Goal: Book appointment/travel/reservation

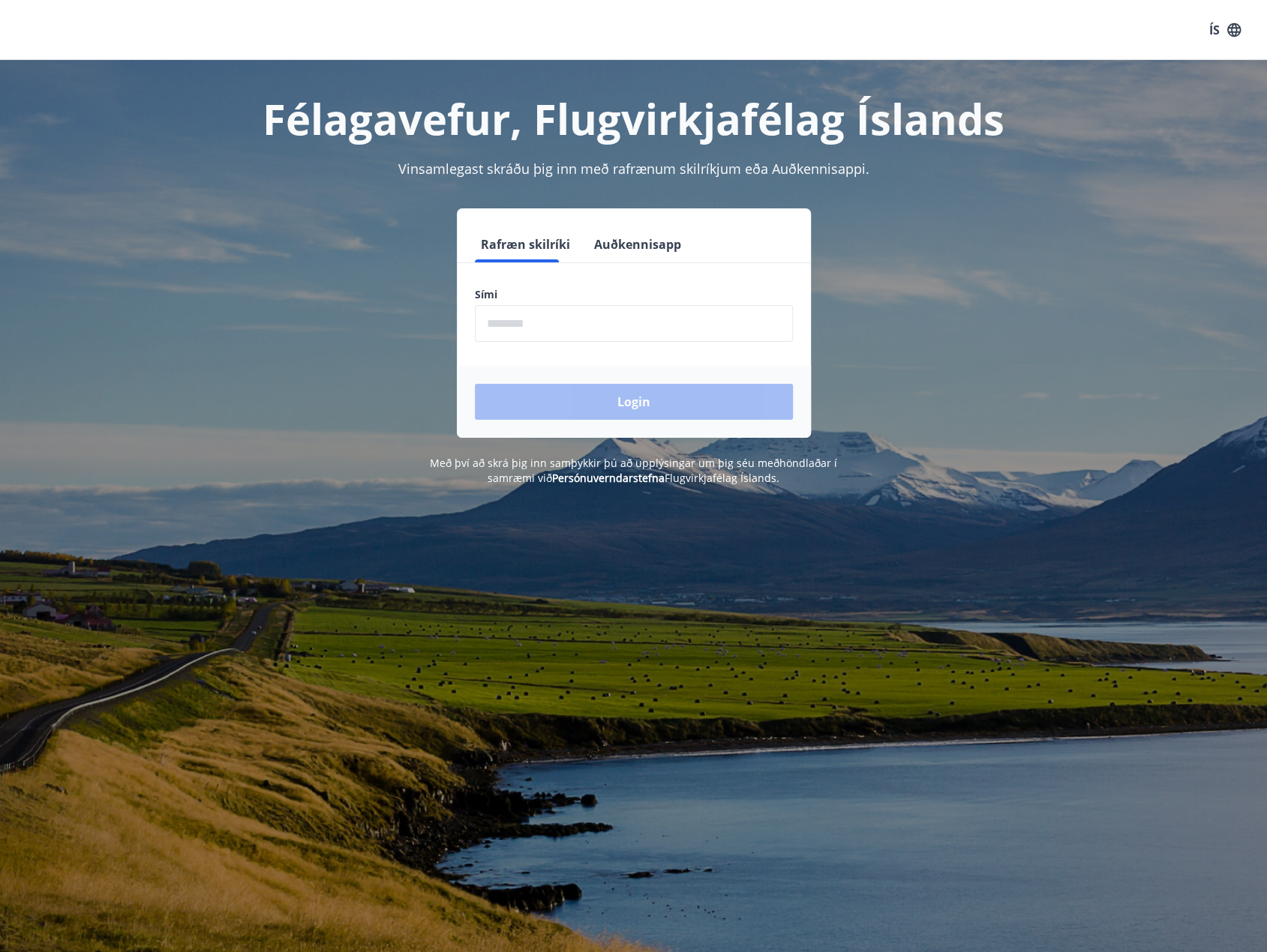
click at [560, 330] on input "phone" at bounding box center [633, 323] width 318 height 37
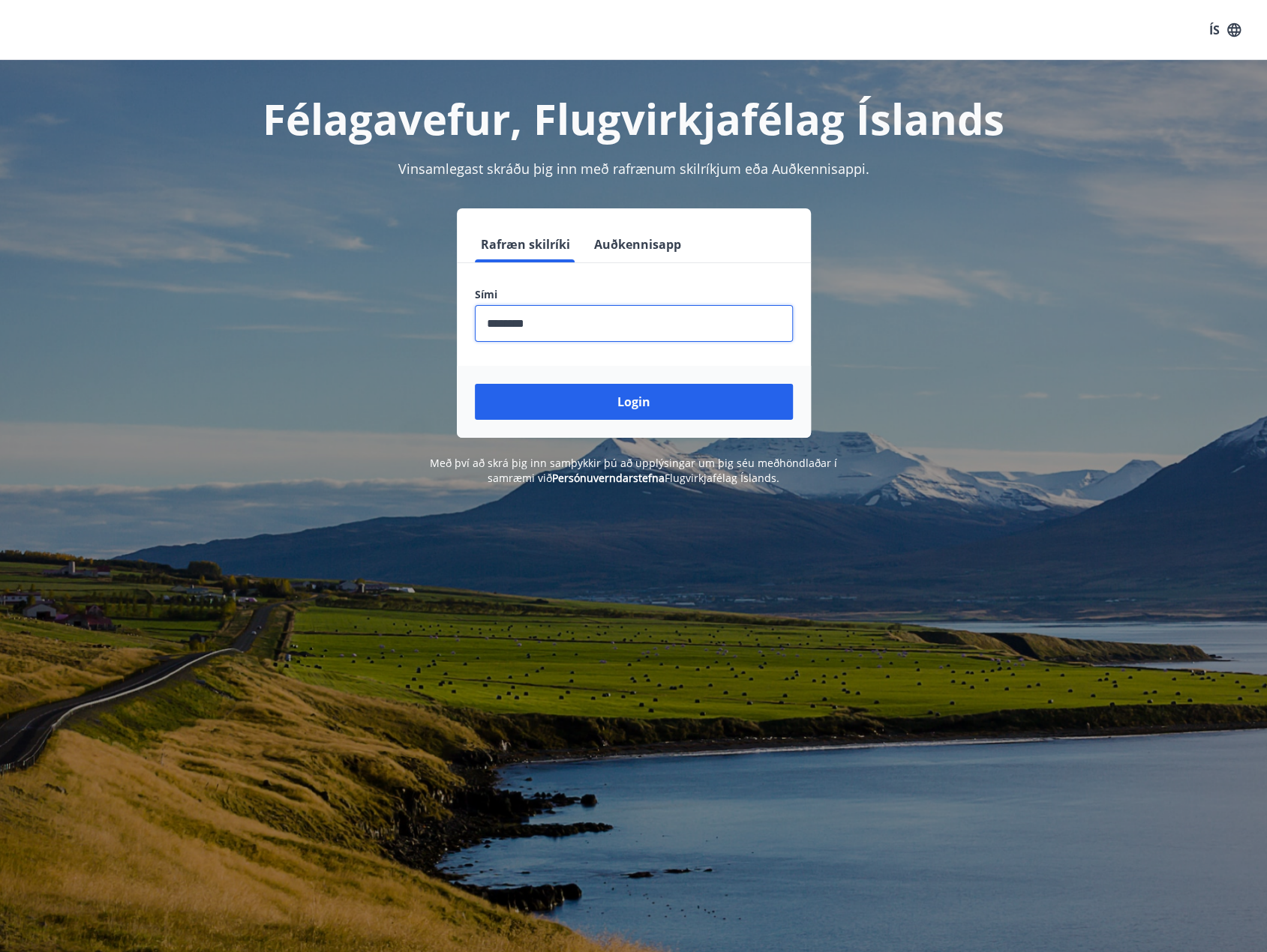
click at [513, 319] on input "phone" at bounding box center [633, 323] width 318 height 37
type input "********"
click at [474, 384] on button "Login" at bounding box center [633, 401] width 318 height 36
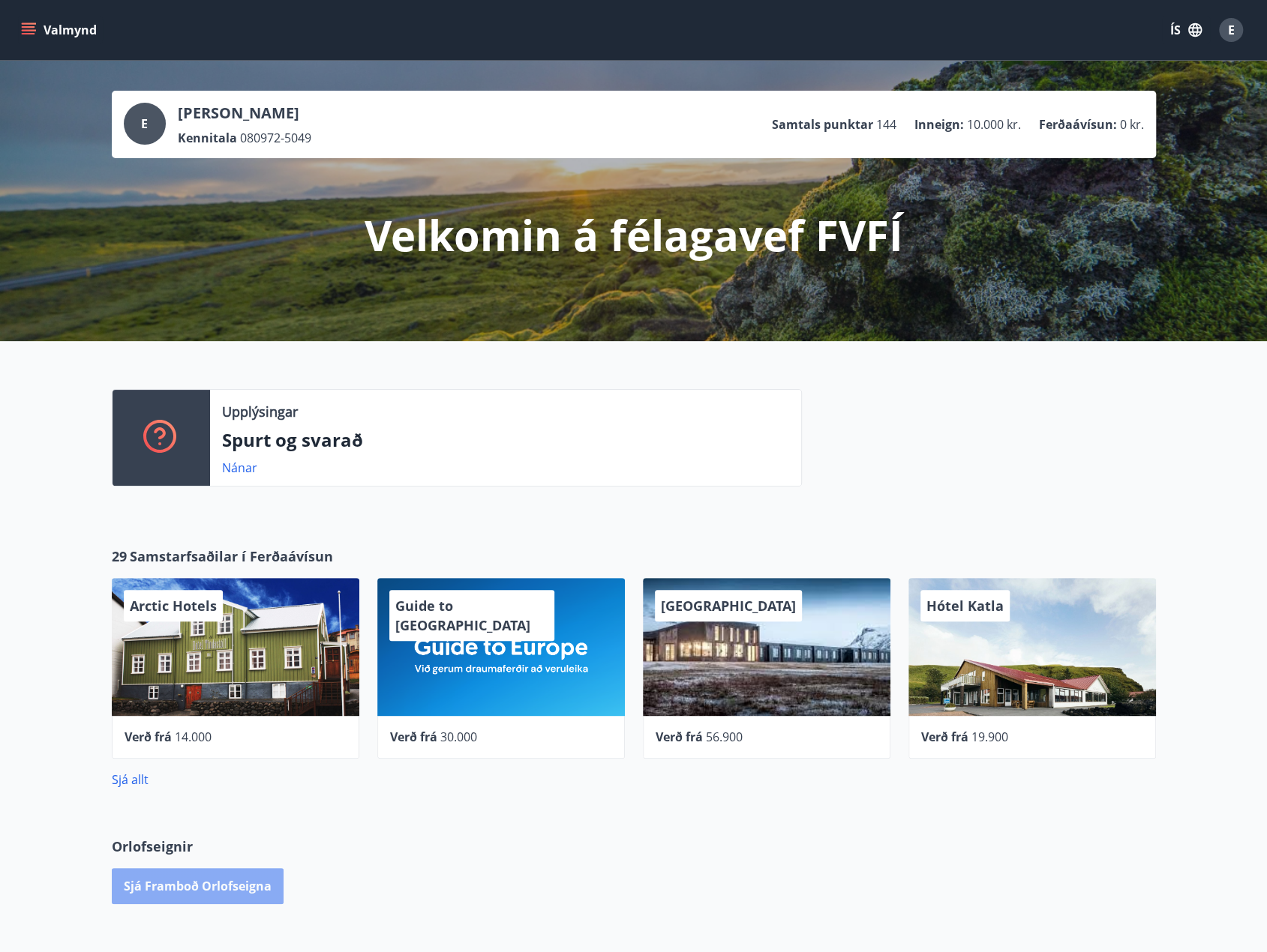
click at [203, 884] on button "Sjá framboð orlofseigna" at bounding box center [197, 886] width 172 height 36
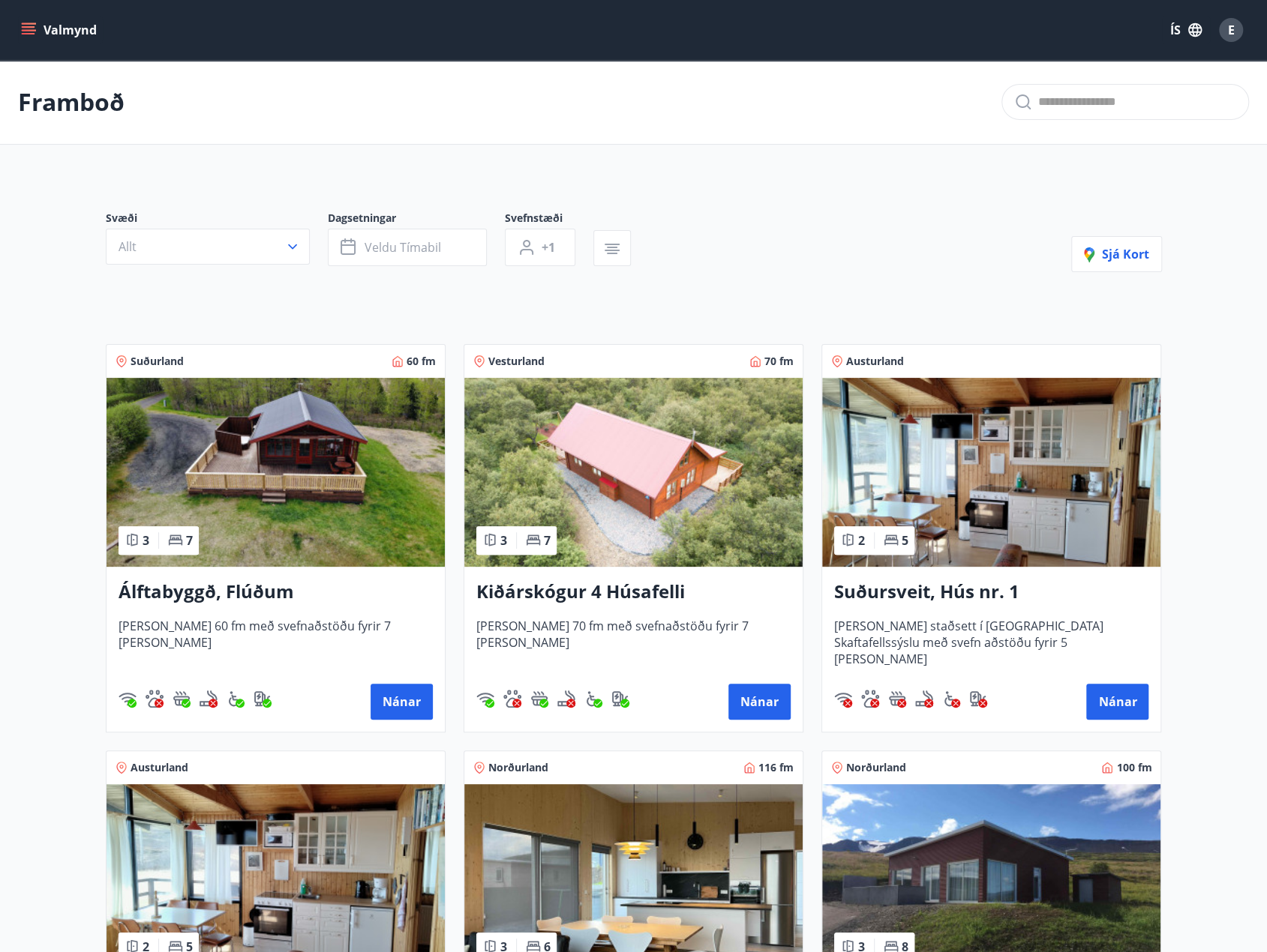
scroll to position [75, 0]
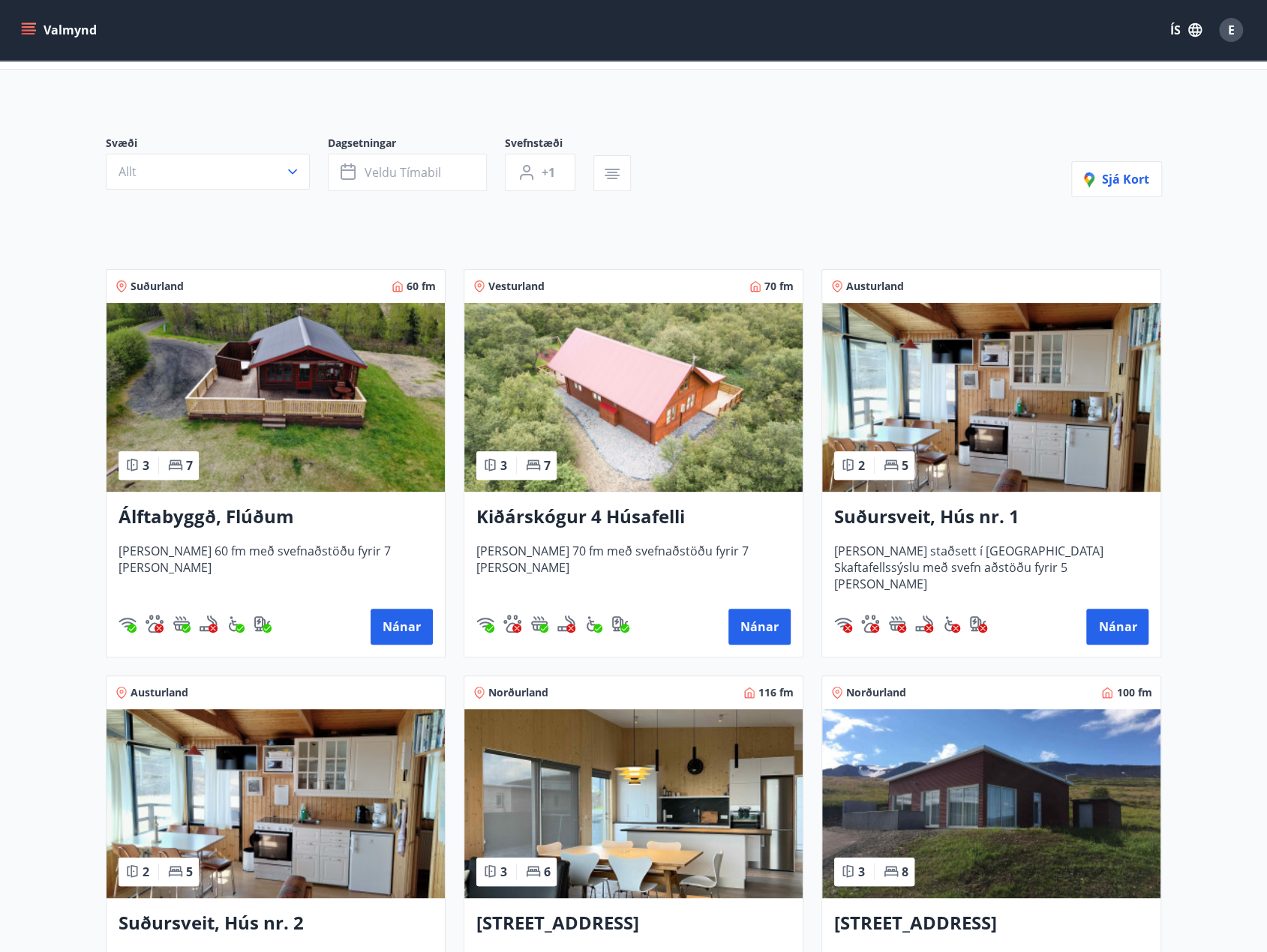
click at [306, 437] on img at bounding box center [276, 397] width 338 height 189
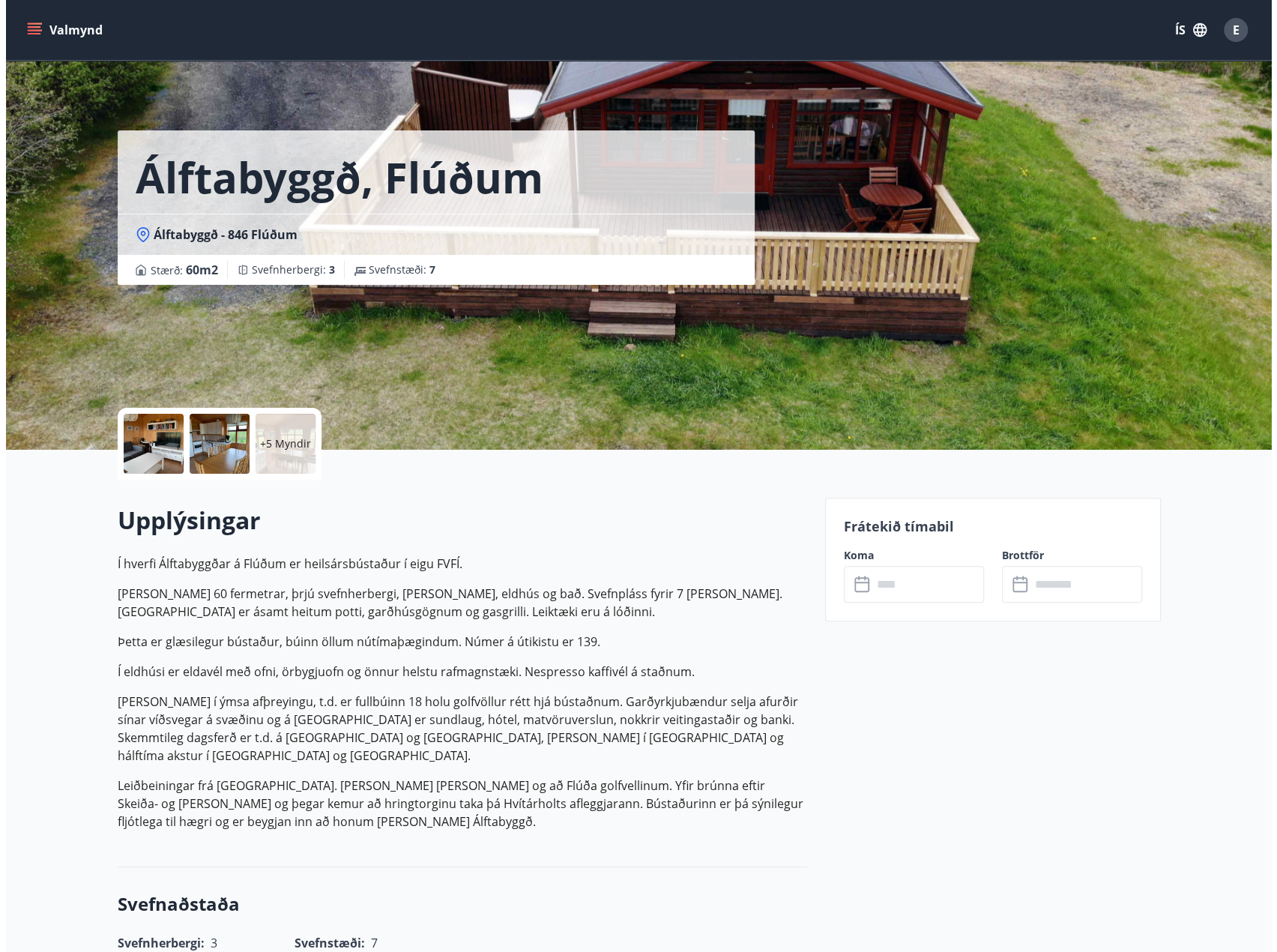
scroll to position [75, 0]
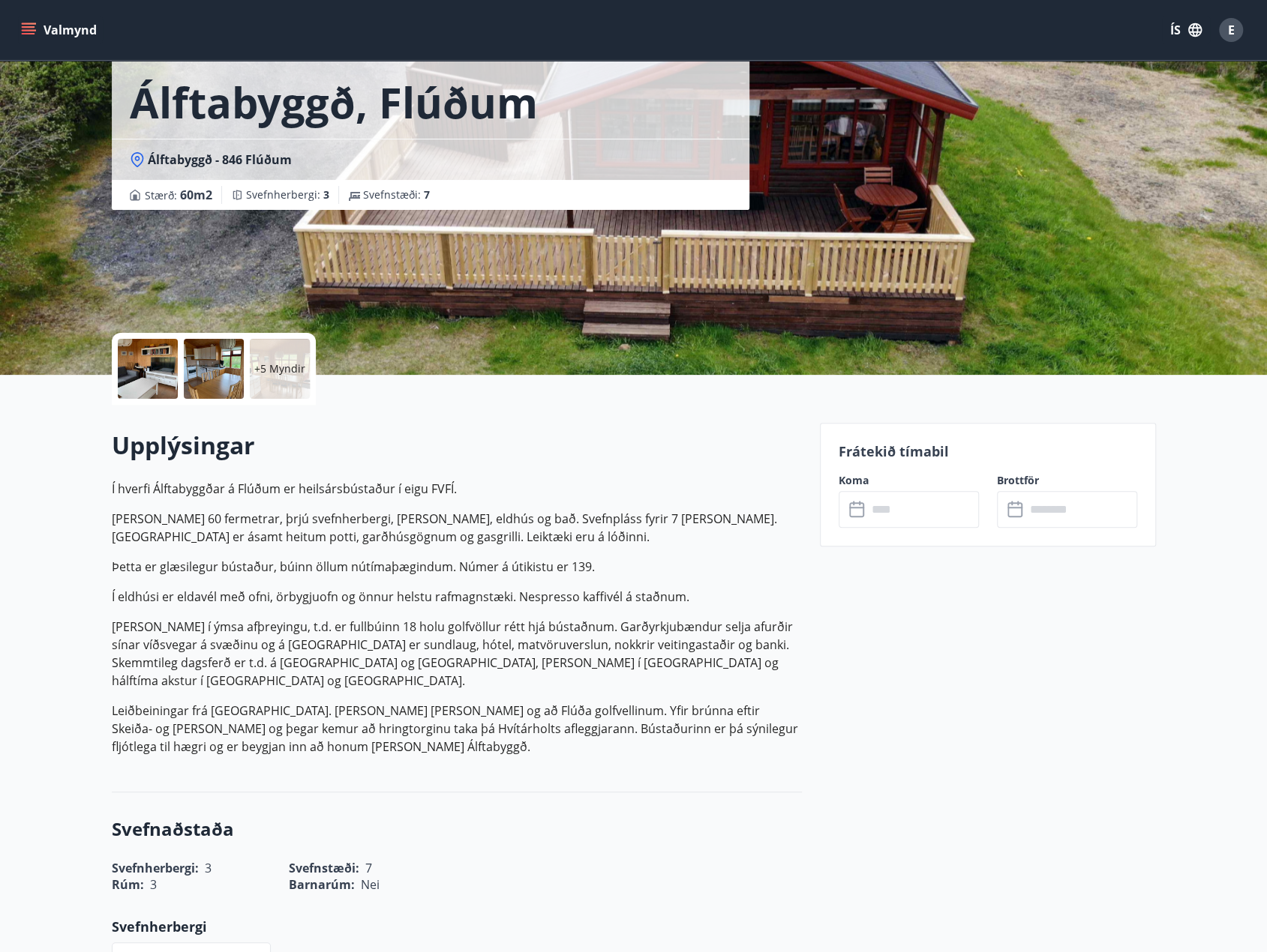
click at [913, 524] on input "text" at bounding box center [923, 509] width 112 height 37
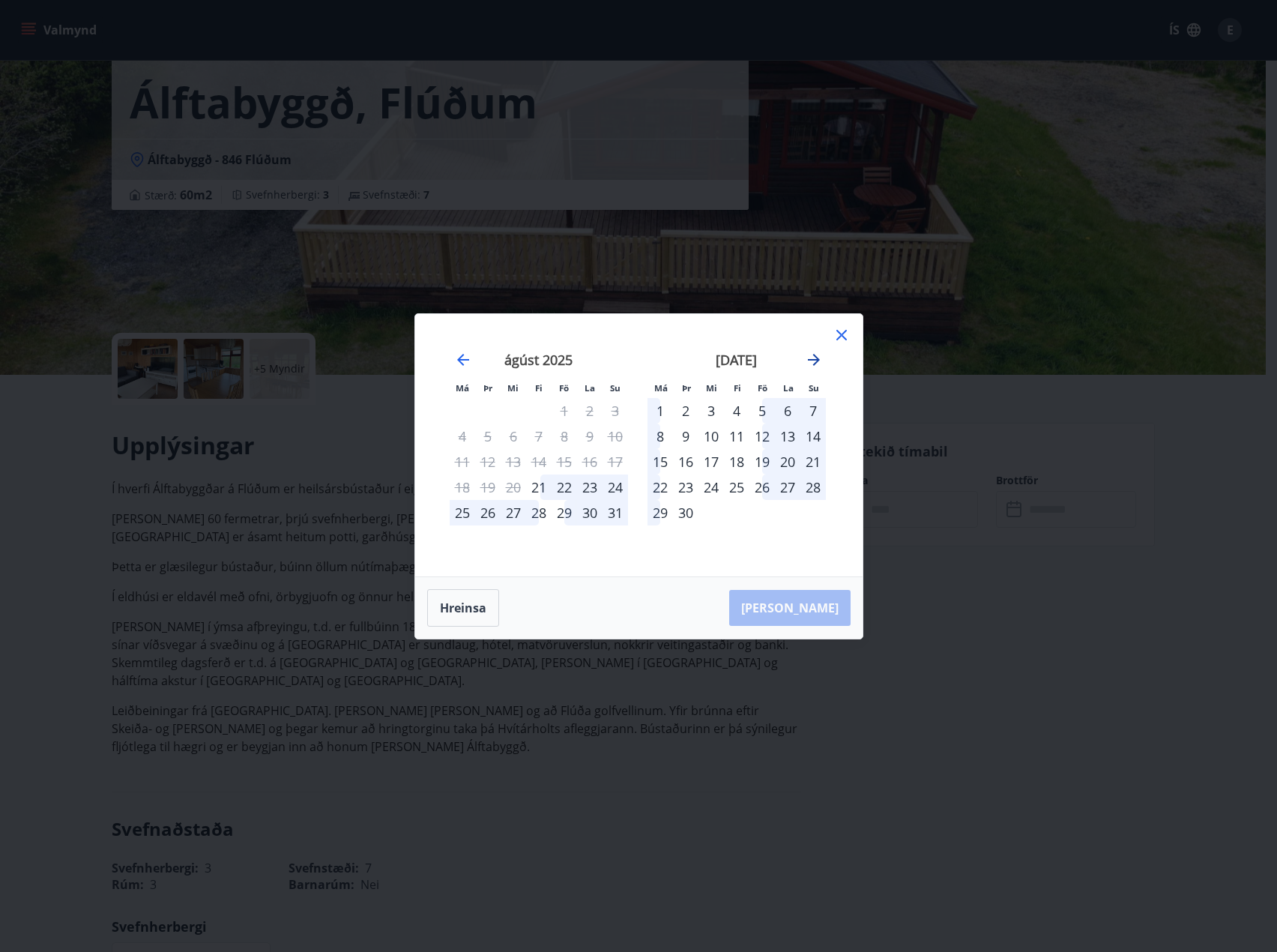
click at [821, 359] on icon "Move forward to switch to the next month." at bounding box center [814, 359] width 18 height 18
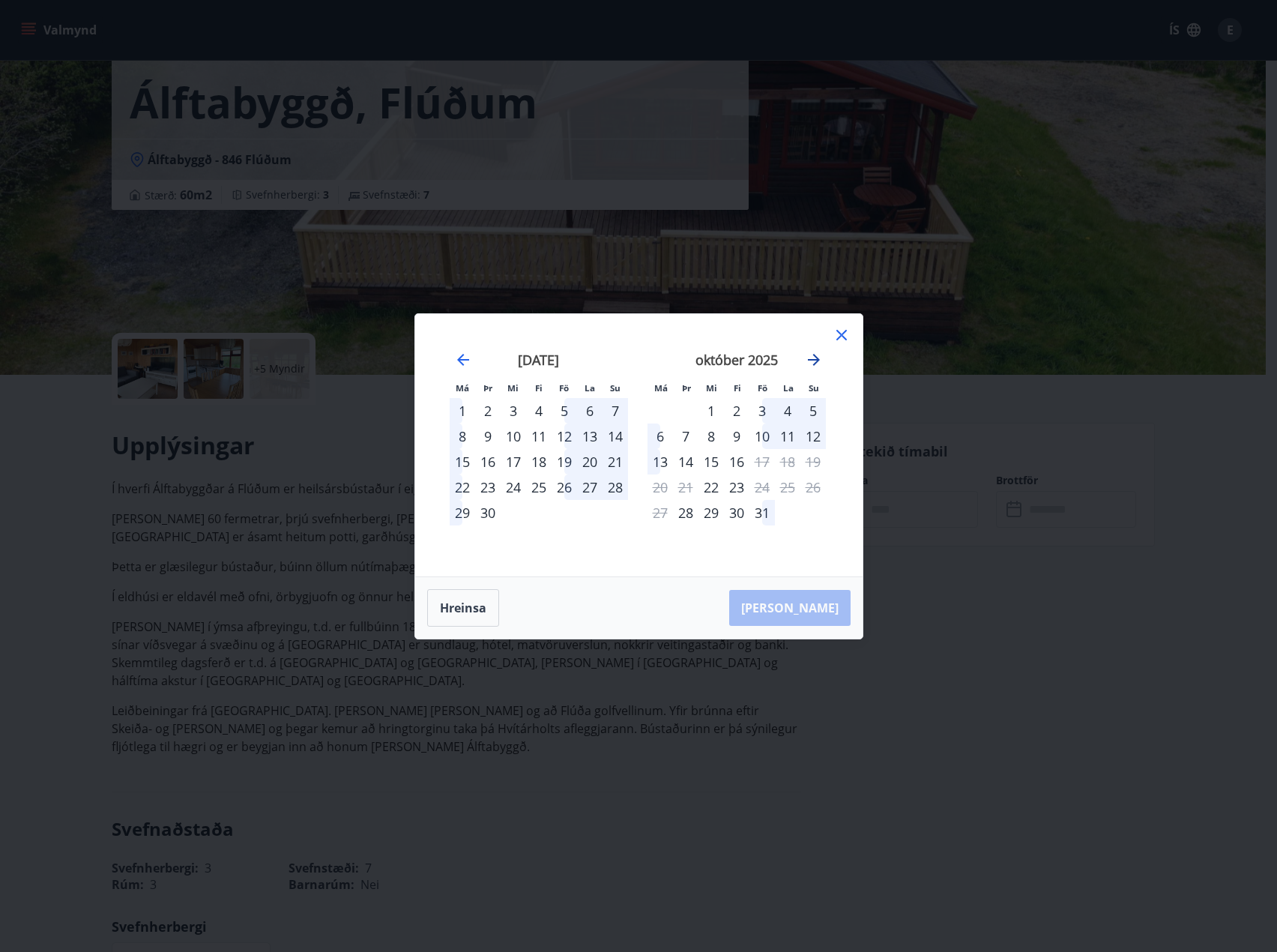
click at [821, 359] on icon "Move forward to switch to the next month." at bounding box center [814, 359] width 18 height 18
click at [764, 431] on div "7" at bounding box center [762, 436] width 25 height 25
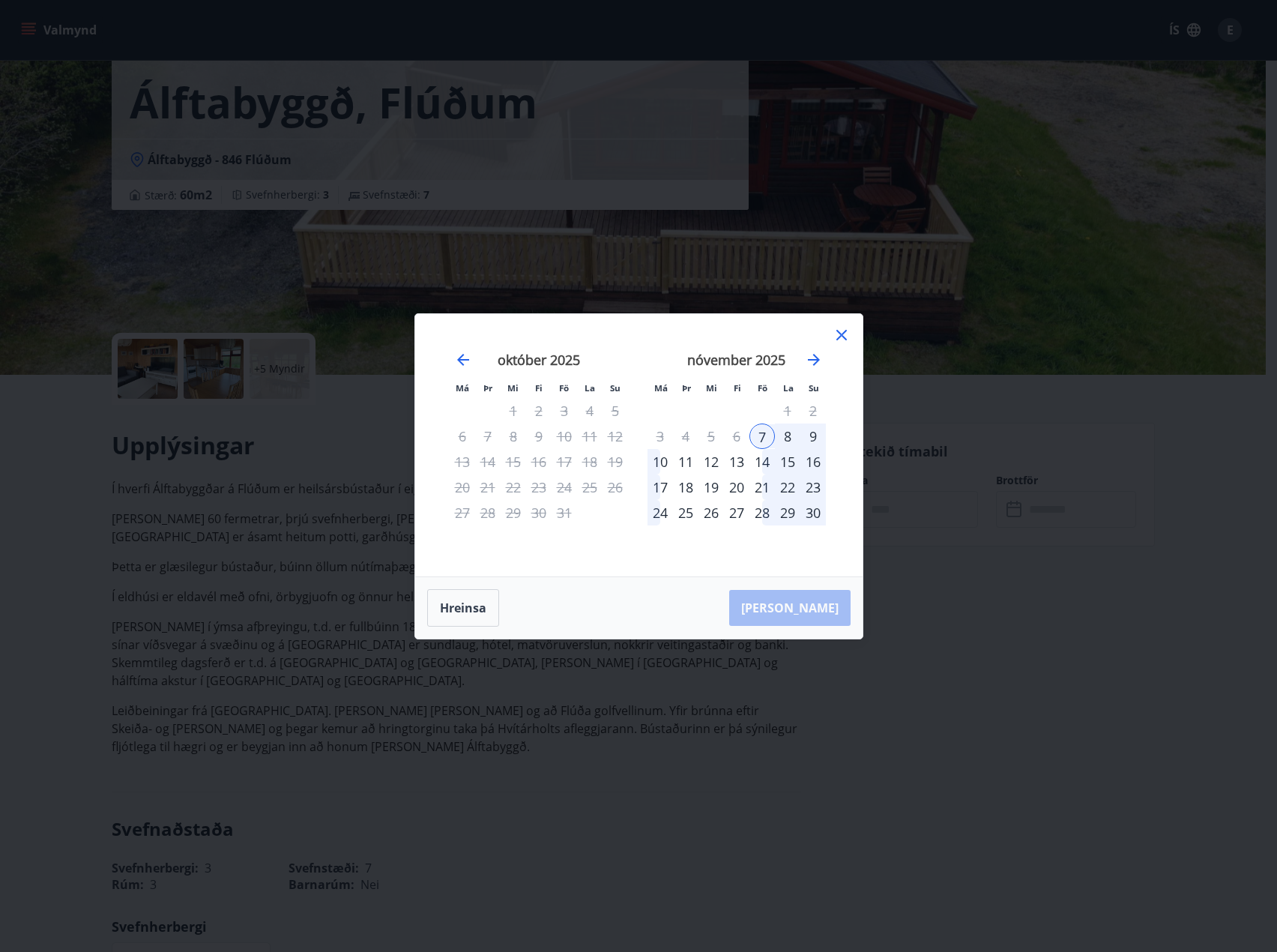
click at [815, 434] on div "9" at bounding box center [812, 436] width 25 height 25
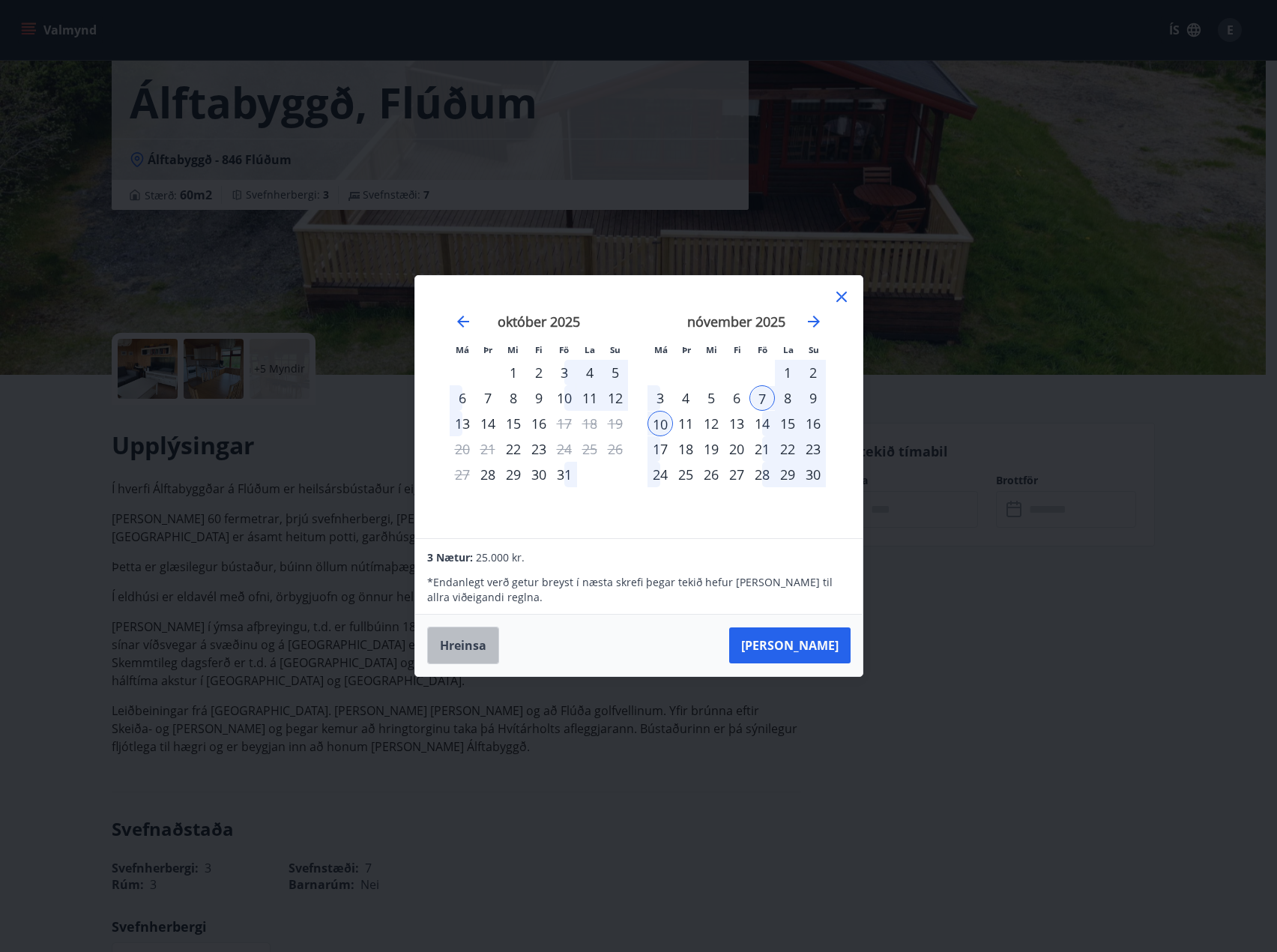
click at [456, 636] on button "Hreinsa" at bounding box center [463, 645] width 72 height 37
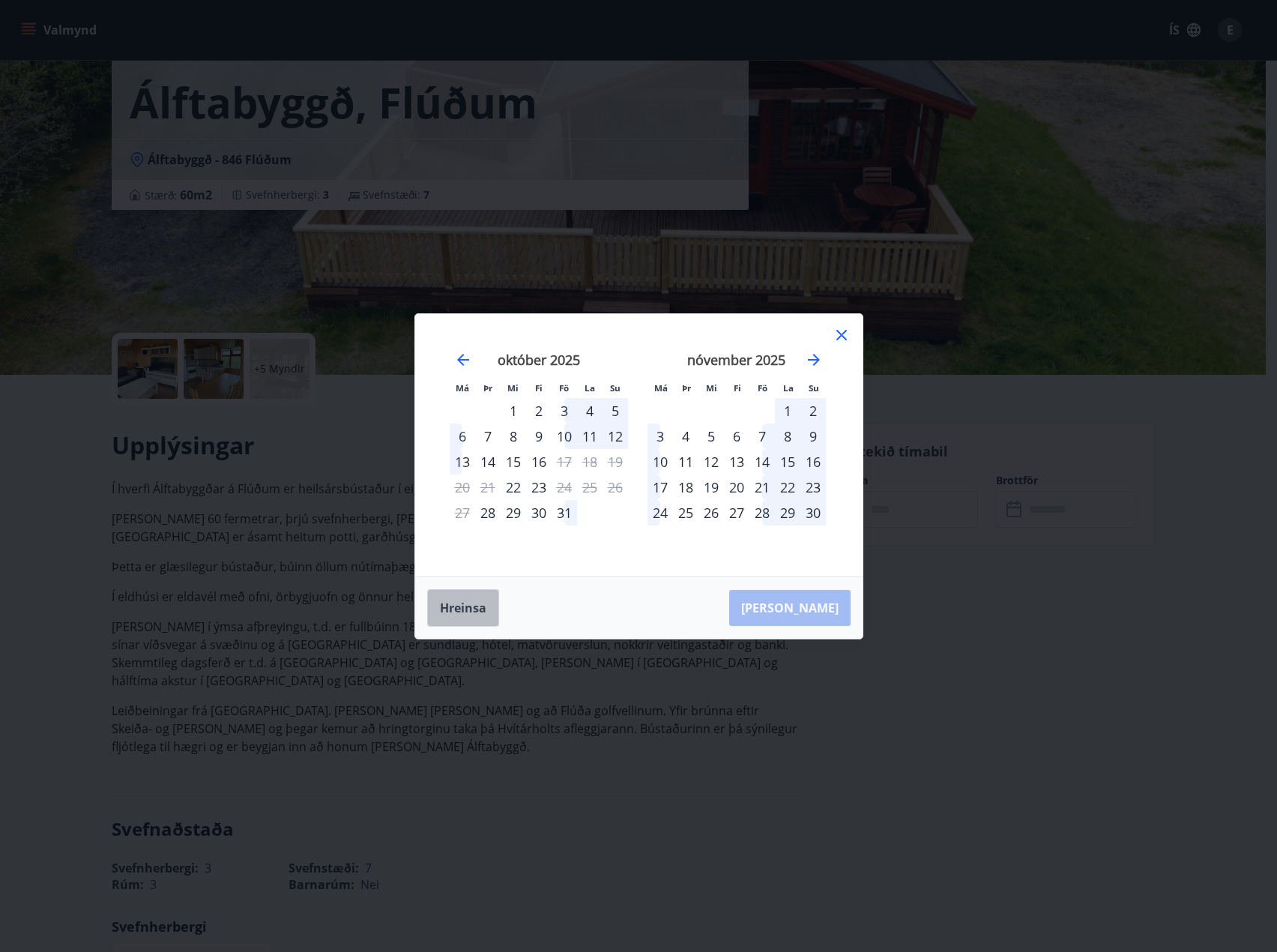
click at [474, 608] on button "Hreinsa" at bounding box center [463, 608] width 72 height 37
click at [838, 331] on icon at bounding box center [842, 335] width 10 height 10
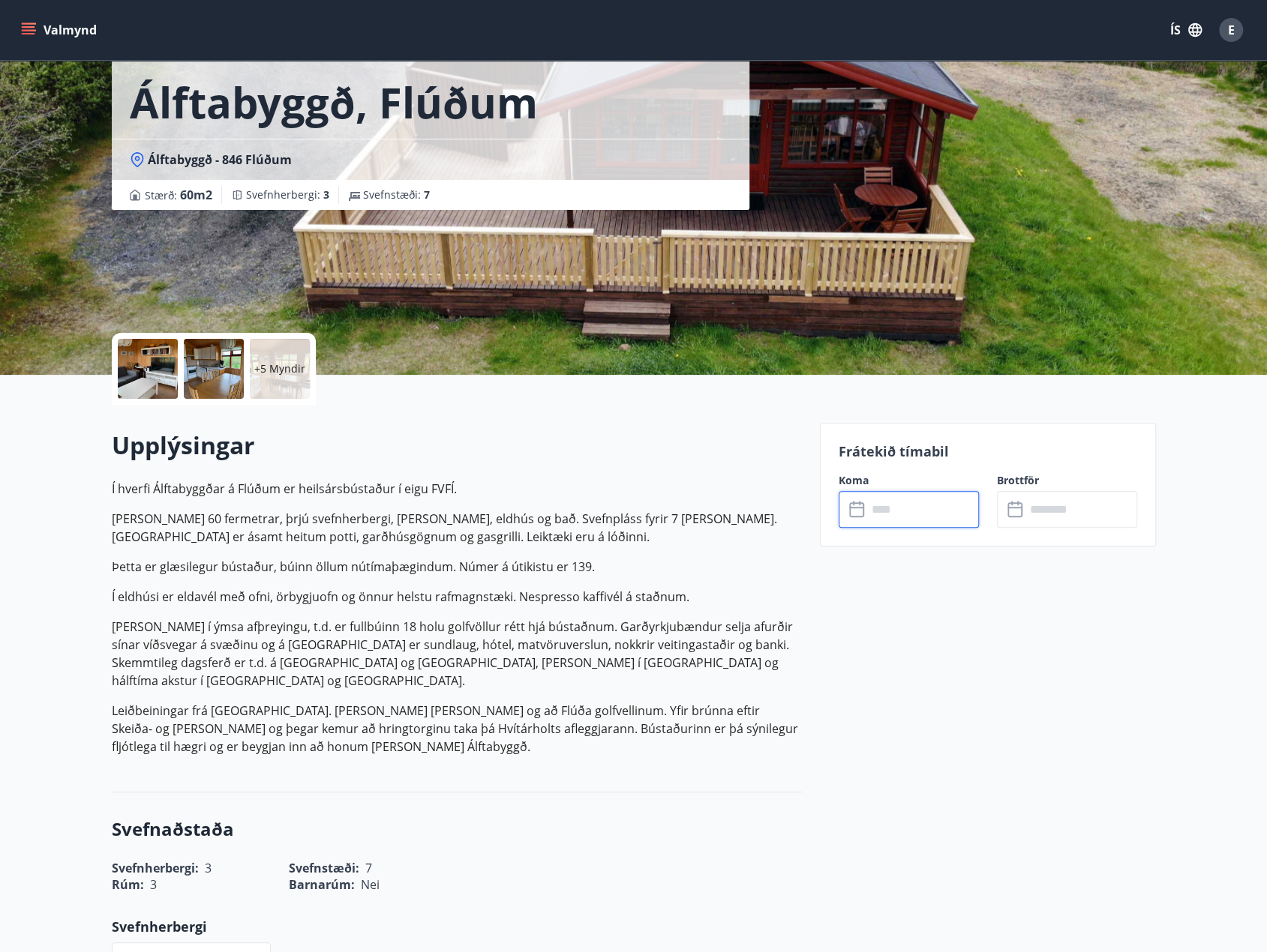
click at [290, 350] on div "+5 Myndir" at bounding box center [279, 369] width 60 height 60
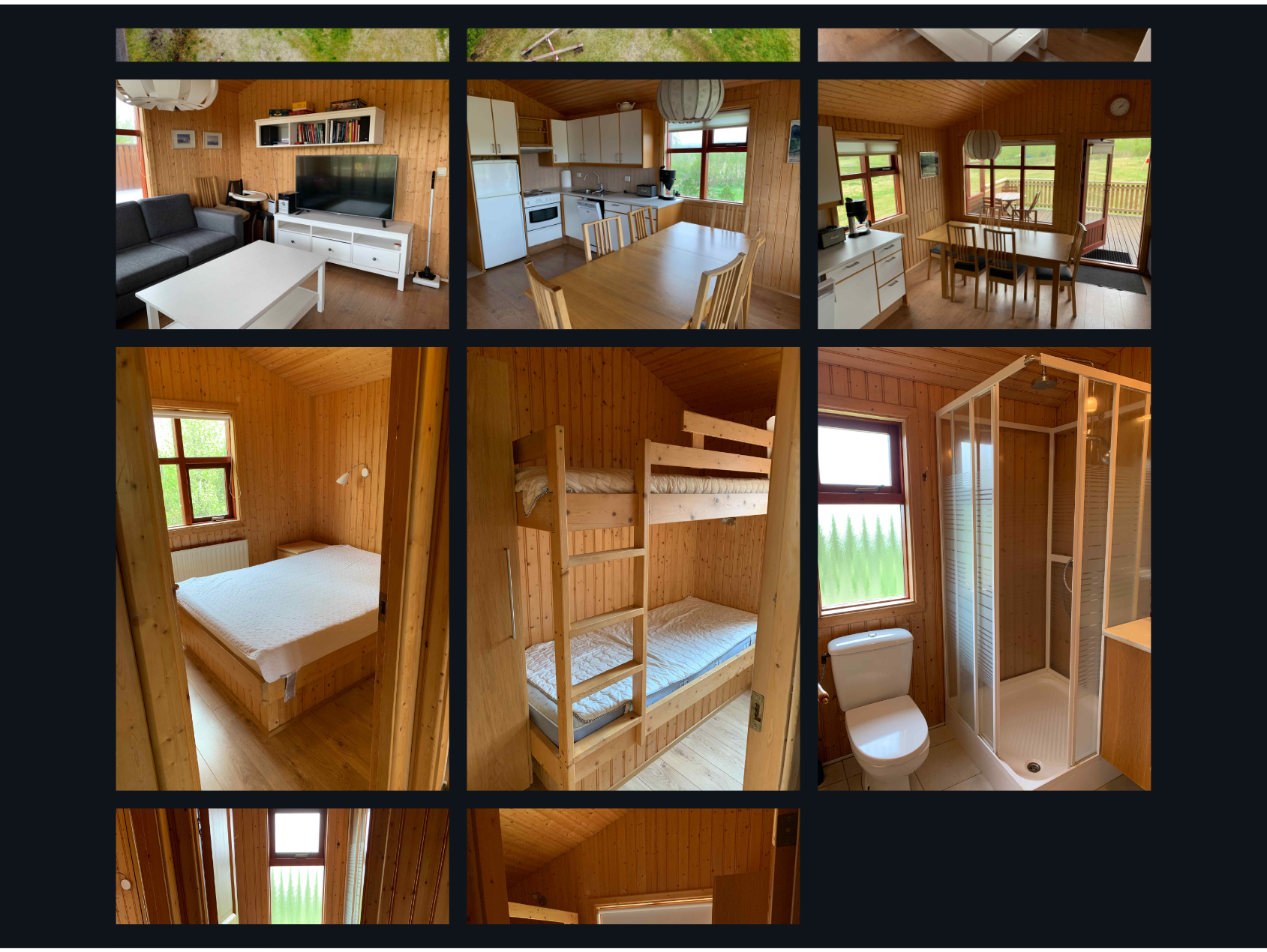
scroll to position [0, 0]
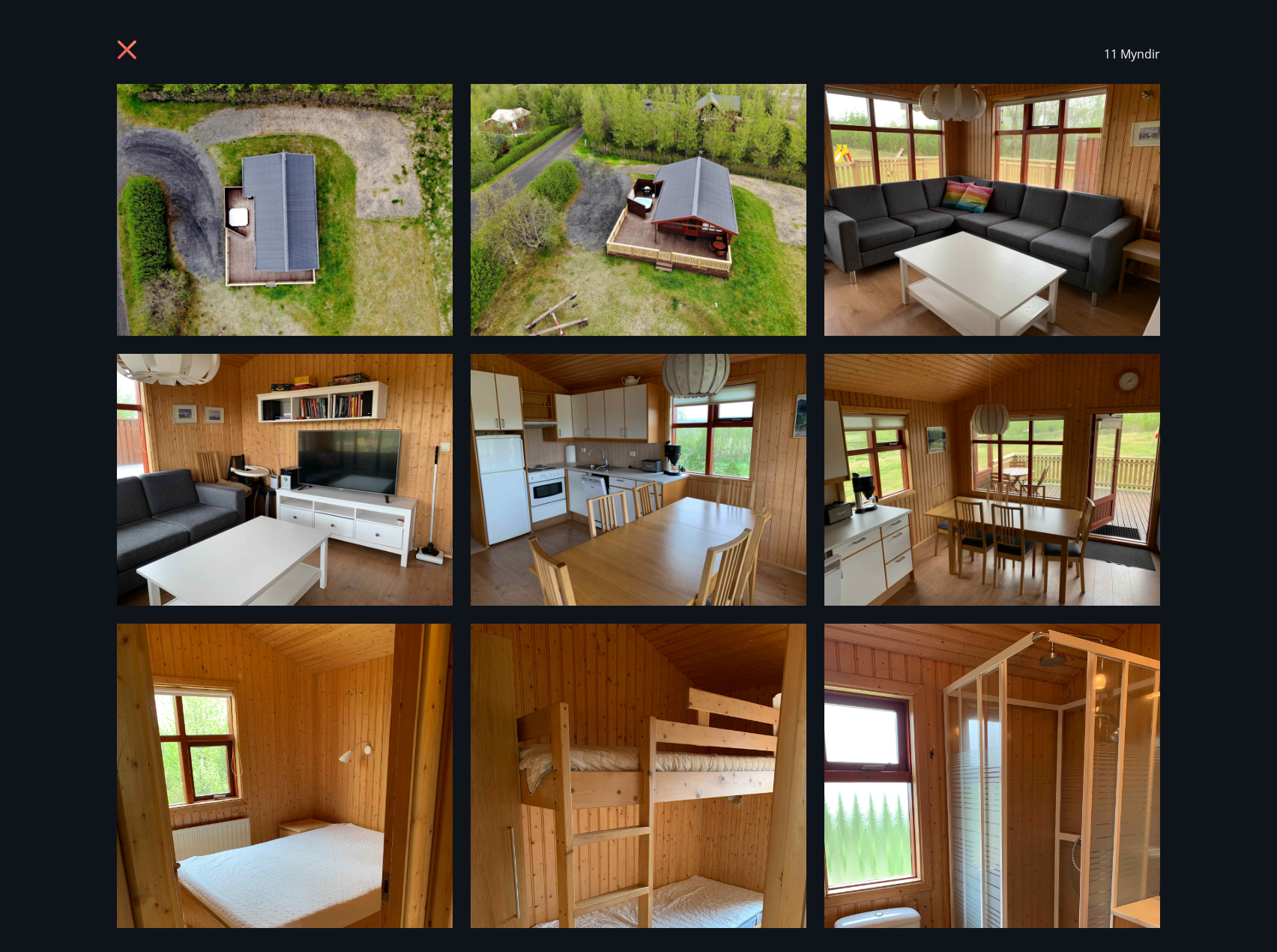
click at [128, 41] on icon at bounding box center [129, 52] width 24 height 24
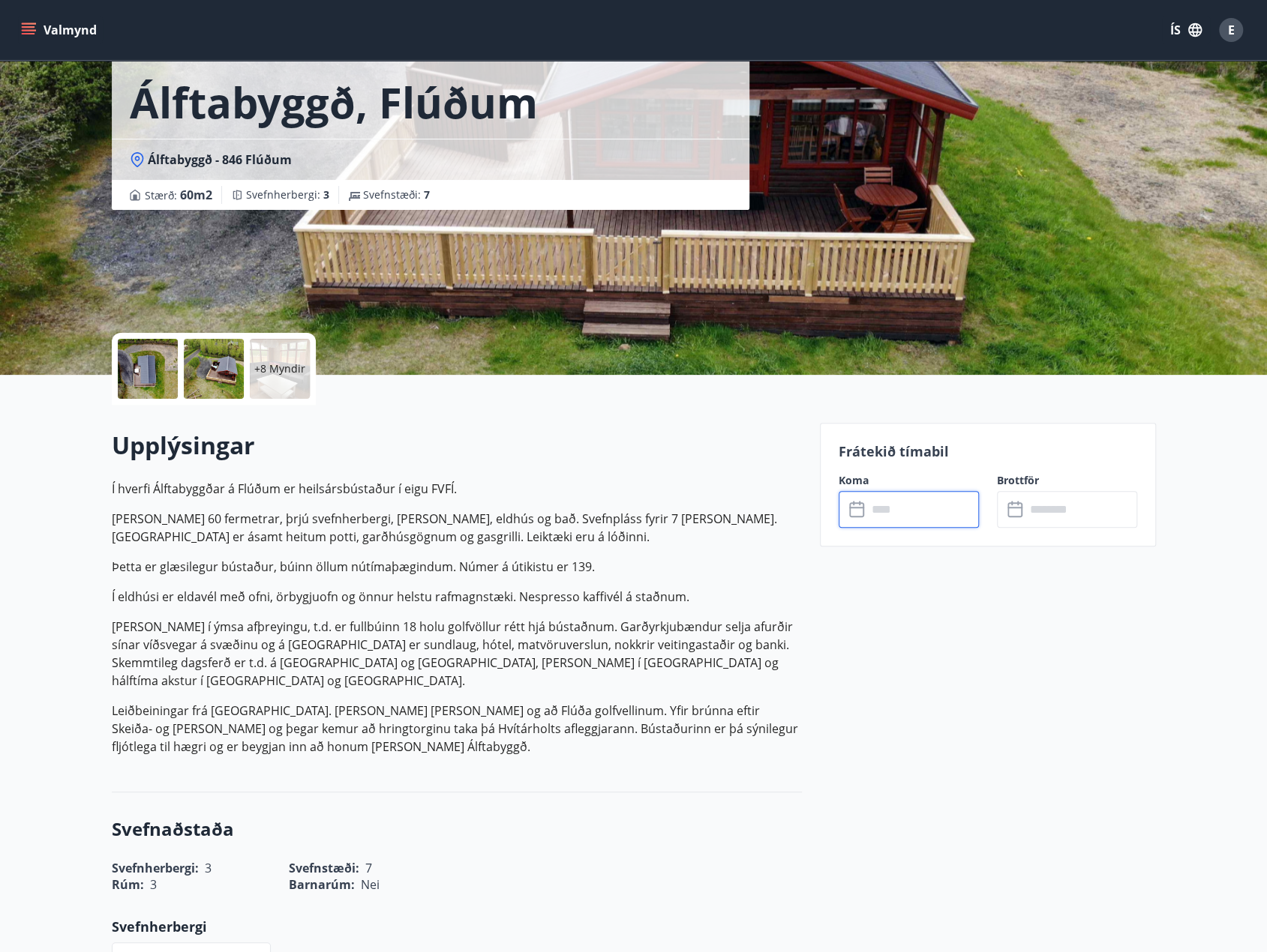
click at [901, 512] on input "text" at bounding box center [923, 509] width 112 height 37
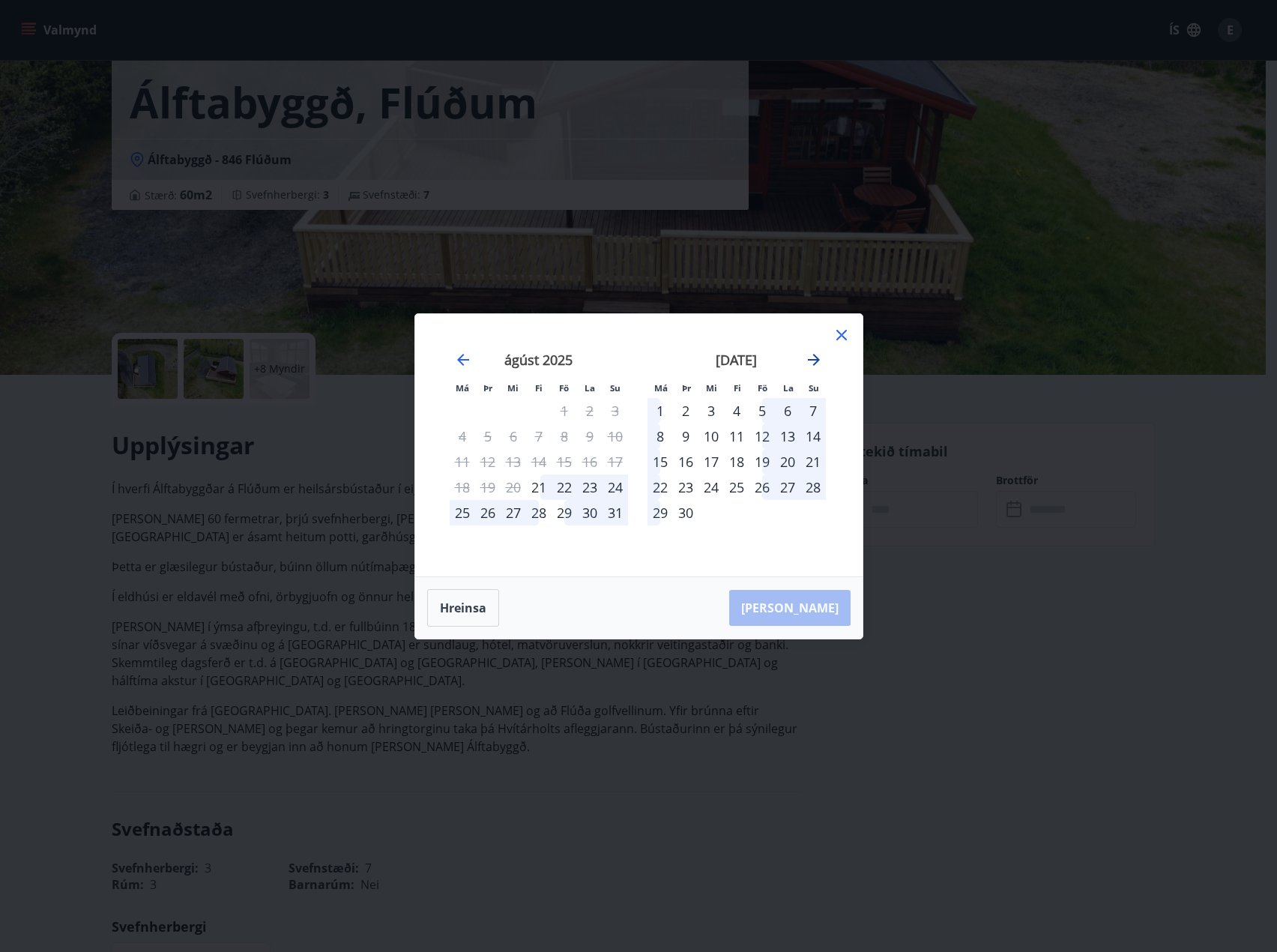
click at [817, 359] on icon "Move forward to switch to the next month." at bounding box center [814, 360] width 12 height 12
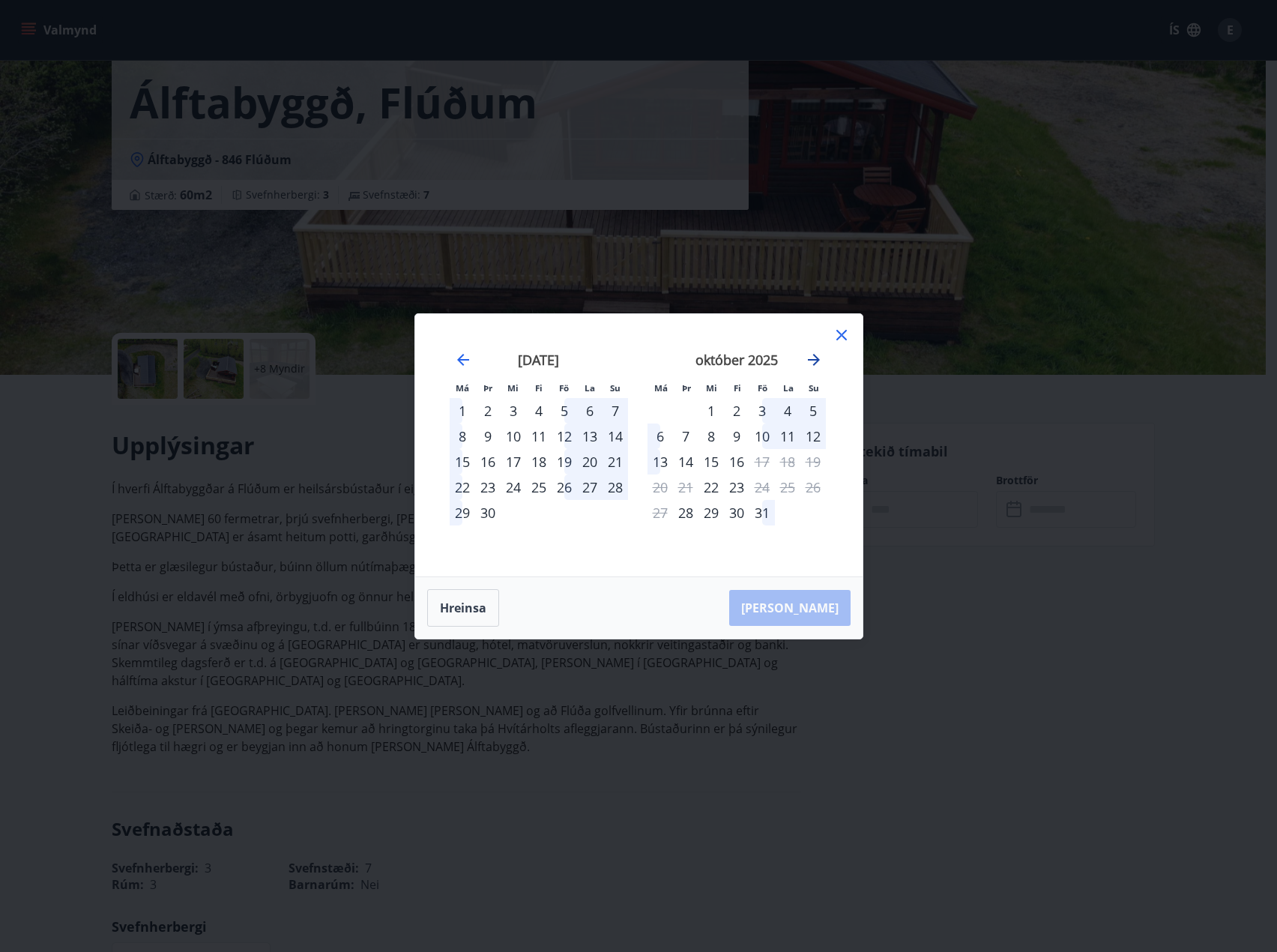
click at [817, 359] on icon "Move forward to switch to the next month." at bounding box center [814, 360] width 12 height 12
click at [570, 509] on div "31" at bounding box center [564, 513] width 25 height 25
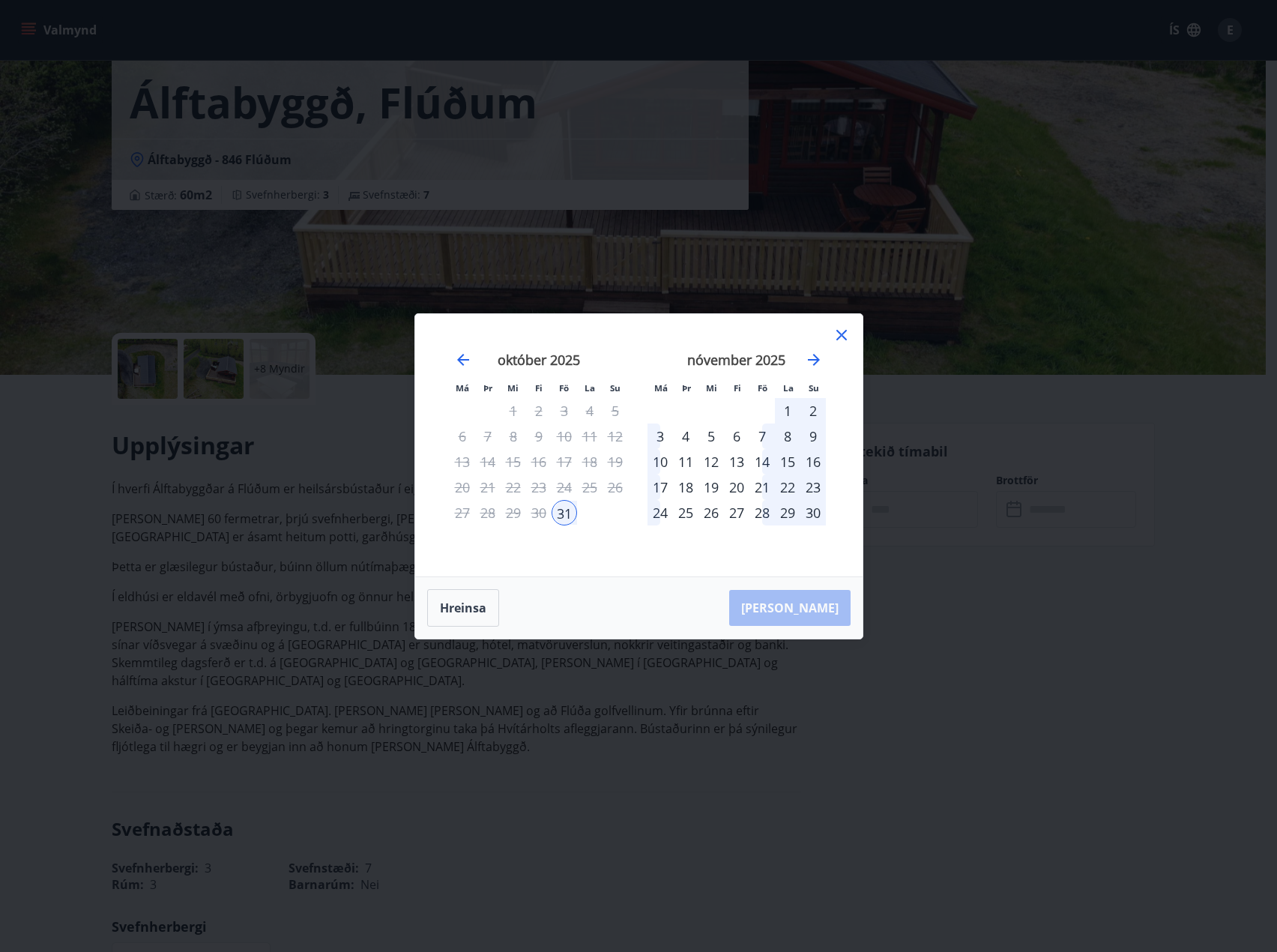
click at [813, 414] on div "2" at bounding box center [812, 411] width 25 height 25
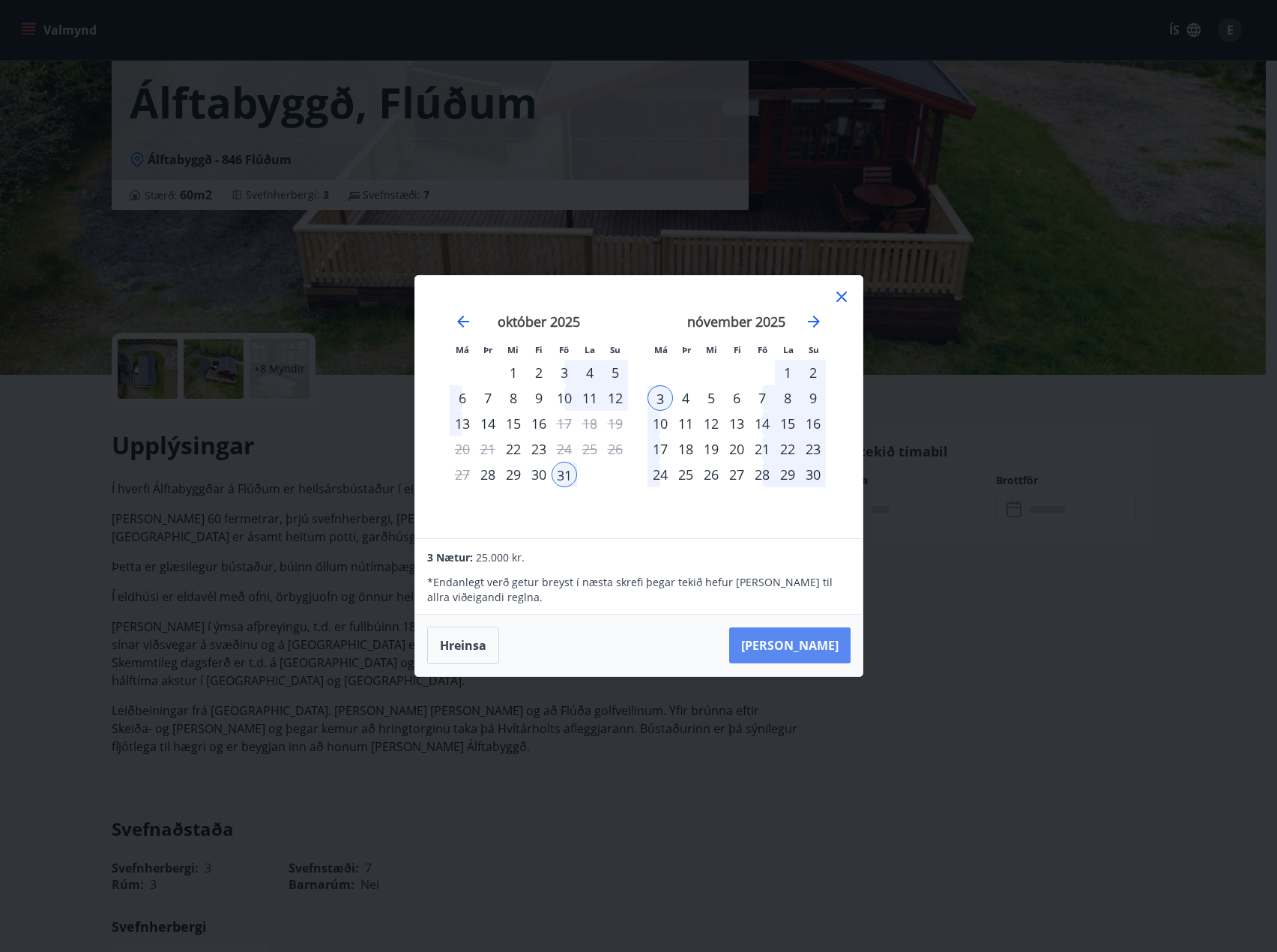
click at [817, 650] on button "Taka Frá" at bounding box center [790, 645] width 121 height 36
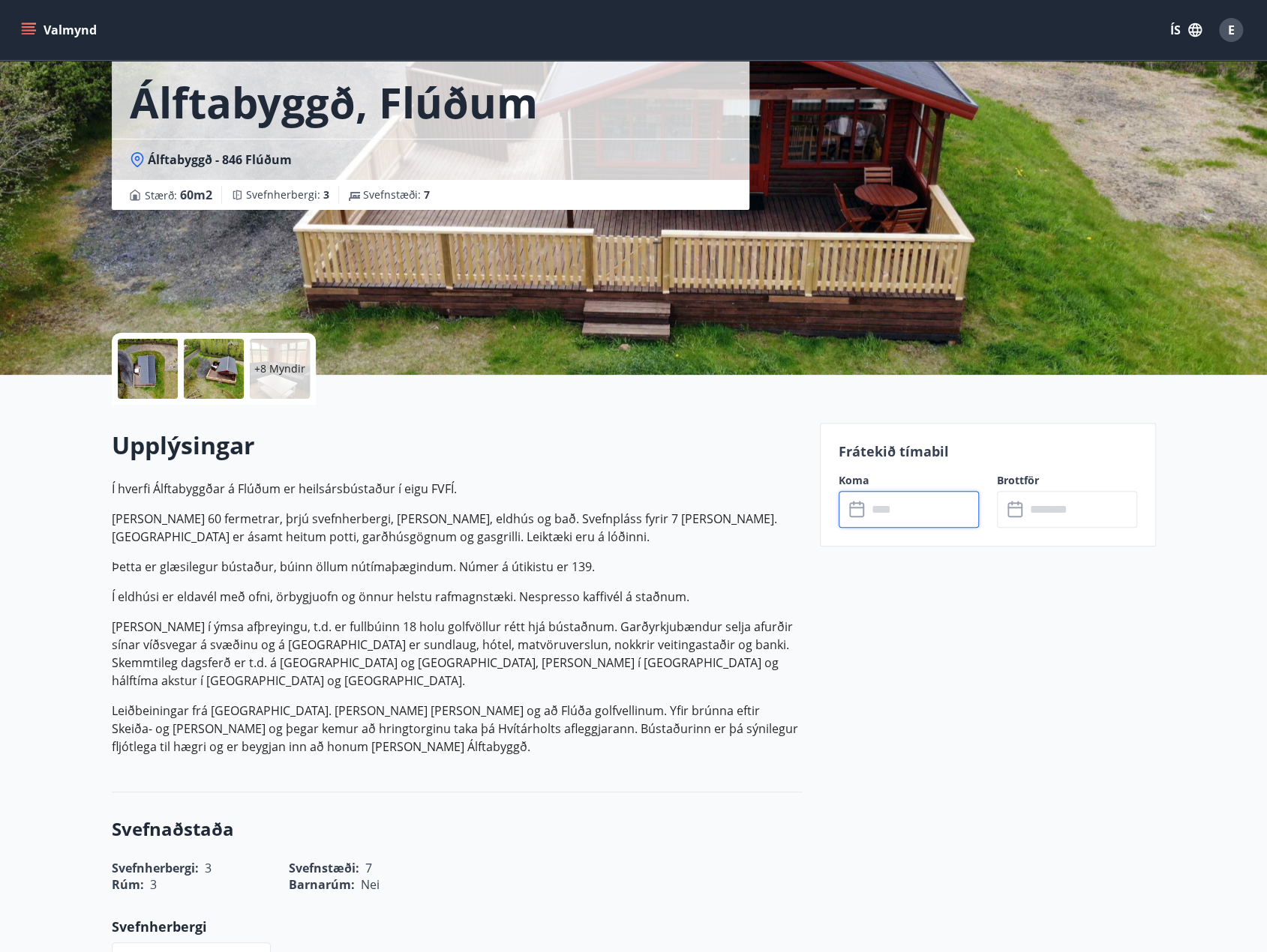
type input "******"
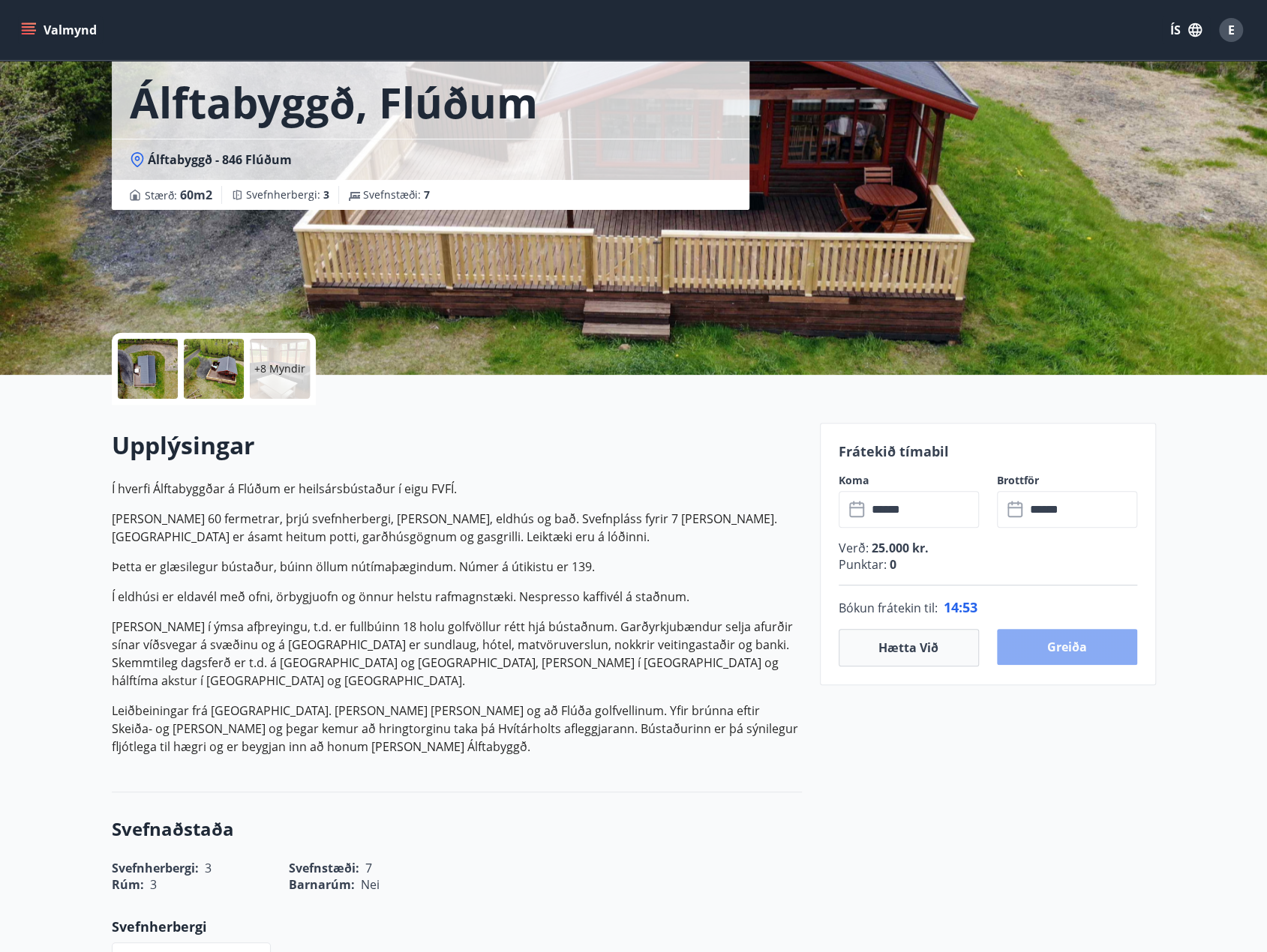
click at [1075, 641] on button "Greiða" at bounding box center [1066, 647] width 140 height 36
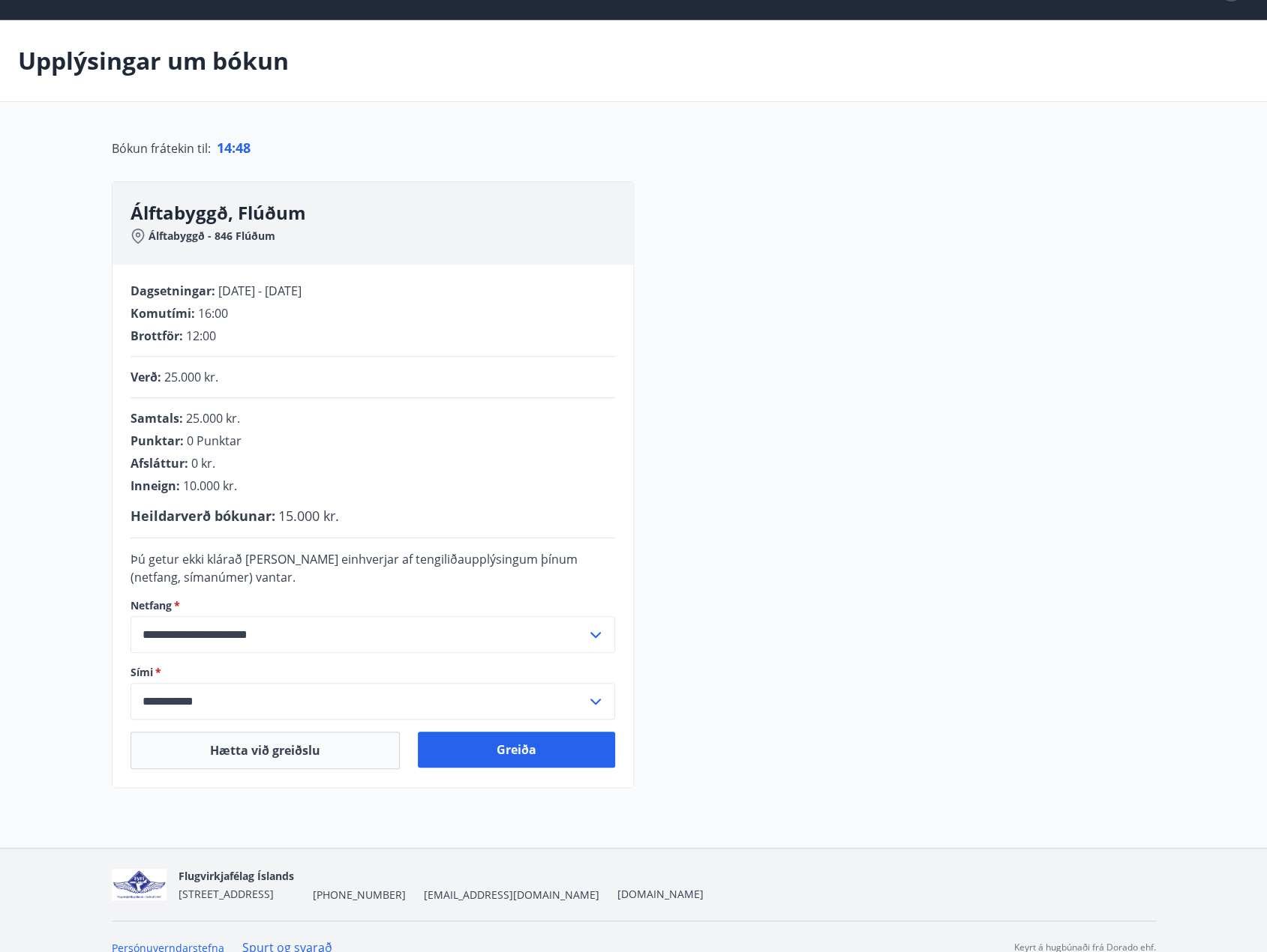
scroll to position [60, 0]
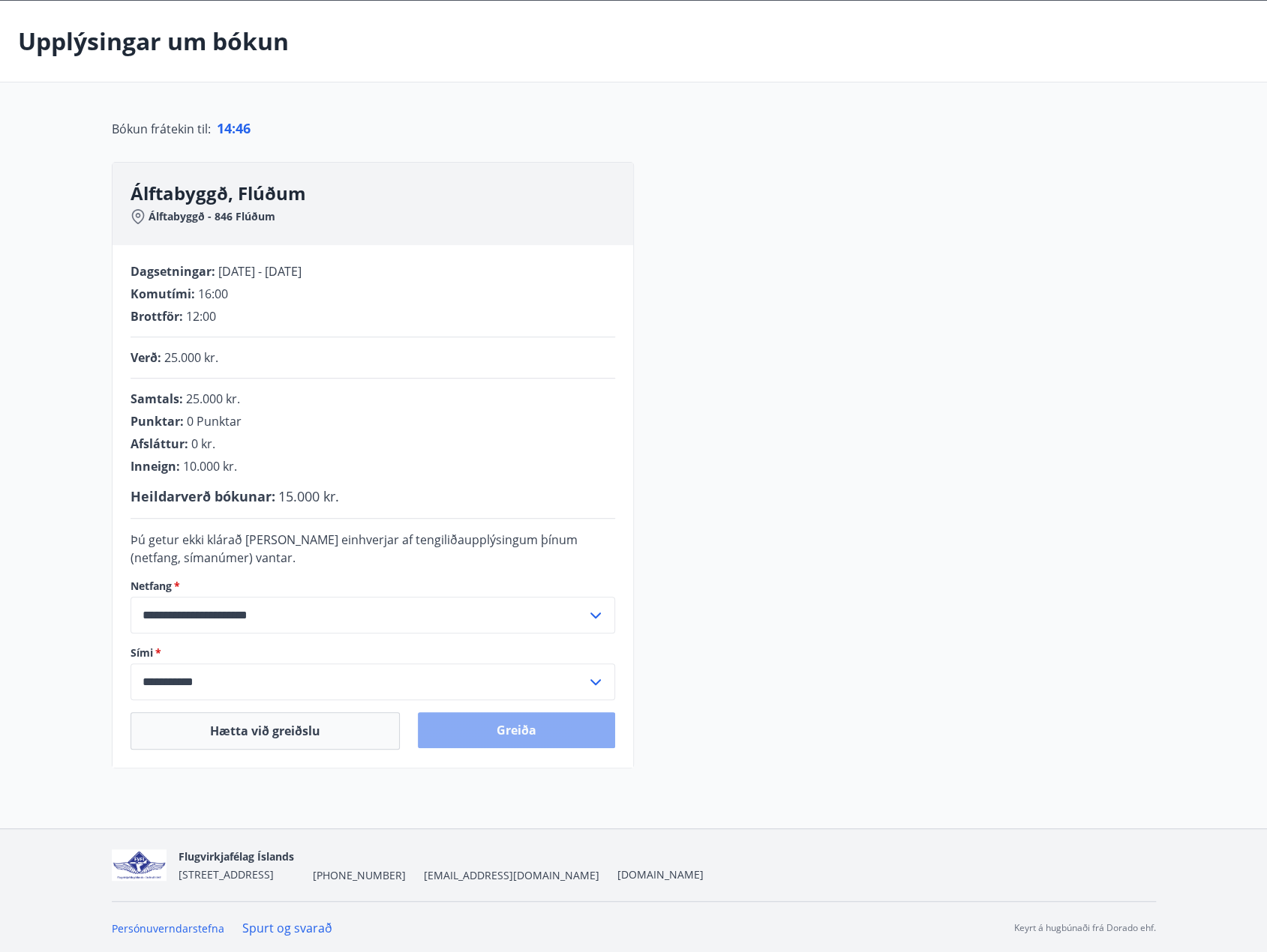
click at [518, 730] on button "Greiða" at bounding box center [516, 730] width 197 height 36
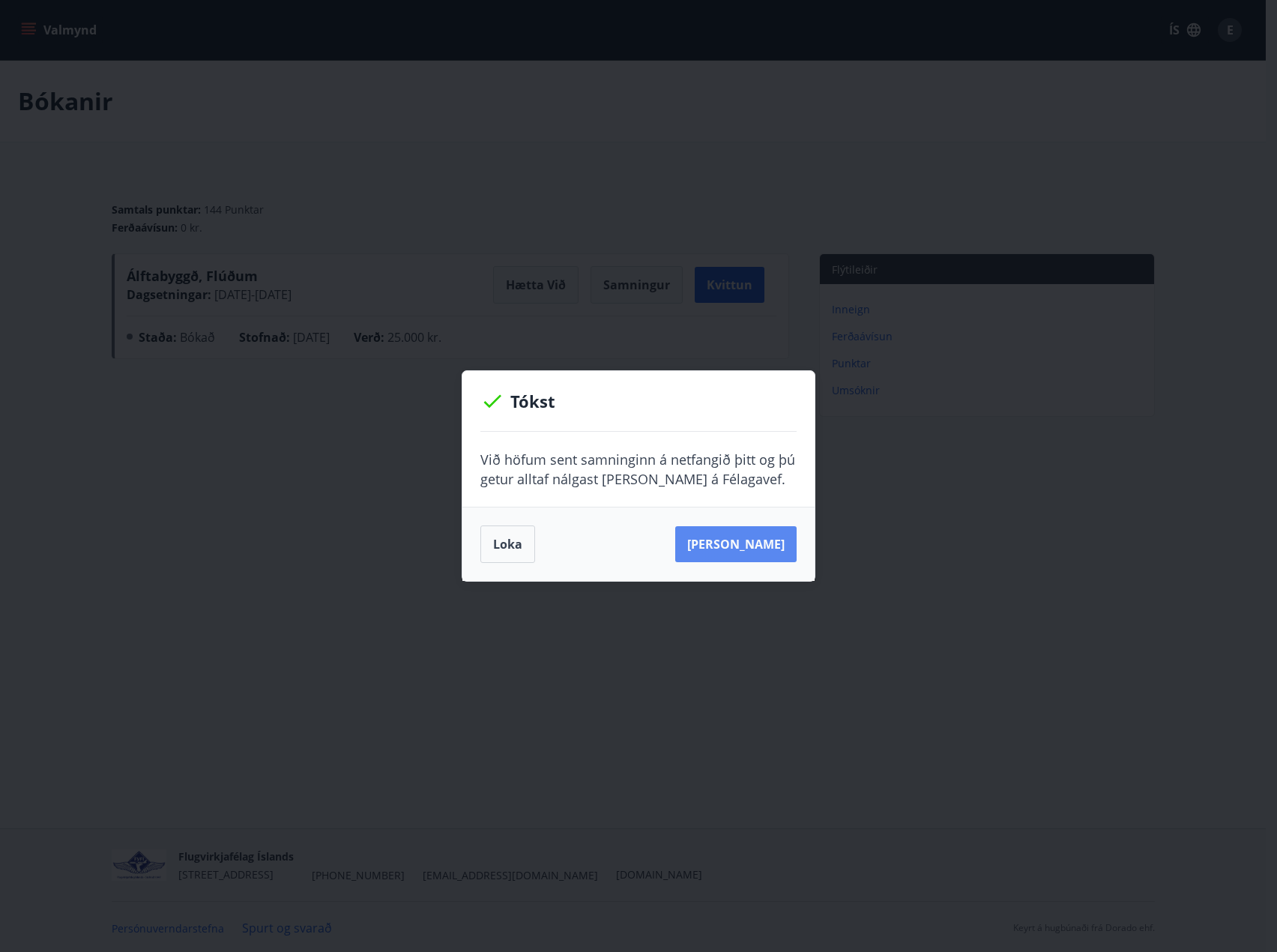
click at [751, 550] on button "[PERSON_NAME]" at bounding box center [736, 544] width 121 height 36
click at [508, 557] on button "Loka" at bounding box center [507, 544] width 55 height 37
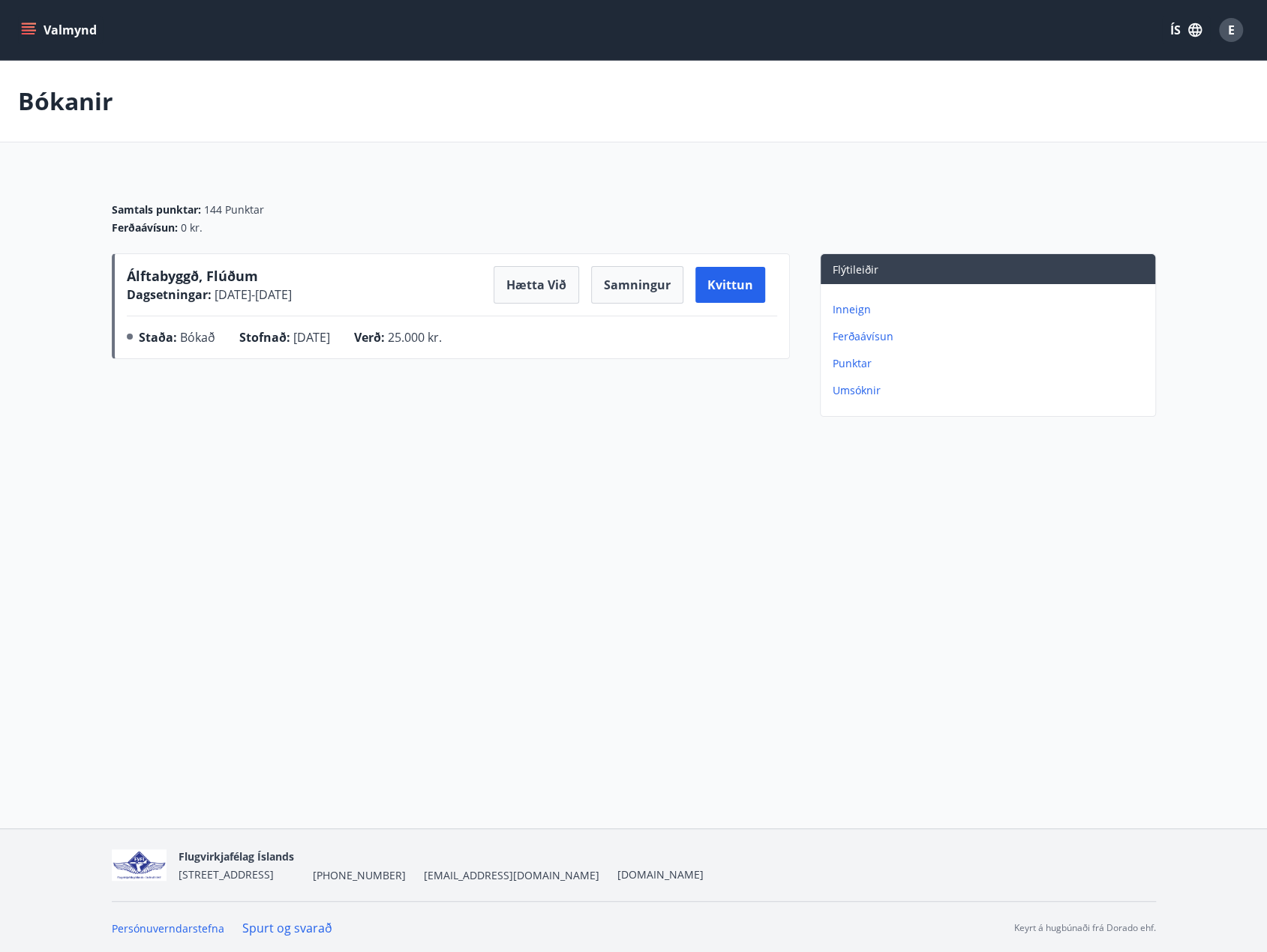
click at [528, 597] on div "Valmynd ÍS E Bókanir Samtals punktar : 144 Punktar Ferðaávísun : 0 kr. Álftabyg…" at bounding box center [633, 414] width 1267 height 828
